Goal: Book appointment/travel/reservation

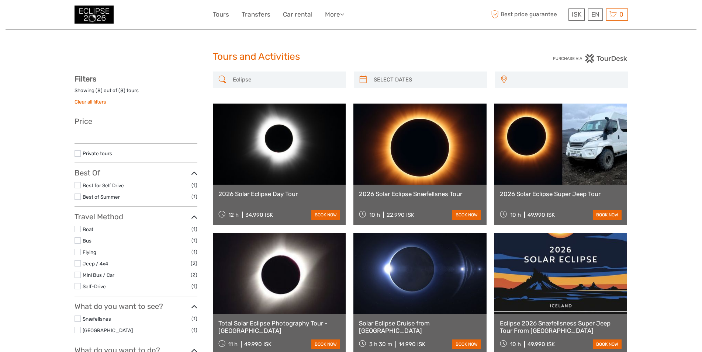
select select
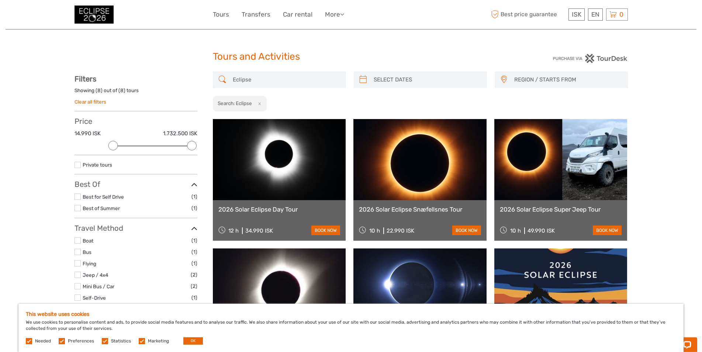
click at [116, 8] on div at bounding box center [144, 15] width 138 height 18
click at [96, 12] on img at bounding box center [94, 15] width 39 height 18
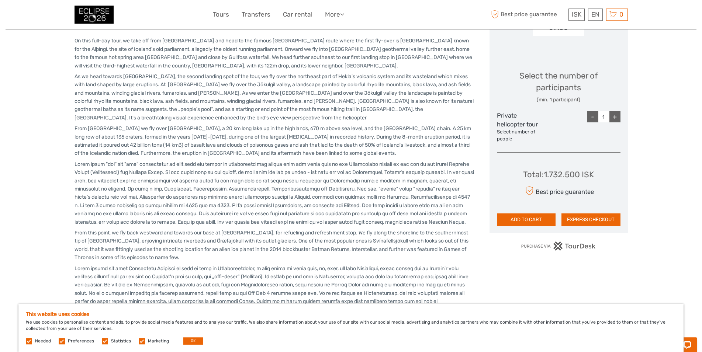
scroll to position [188, 0]
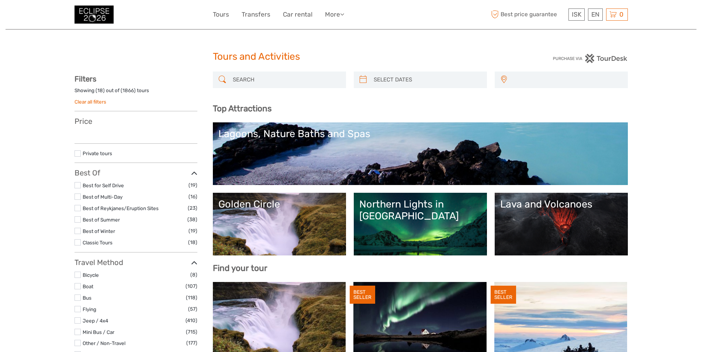
select select
